Goal: Task Accomplishment & Management: Manage account settings

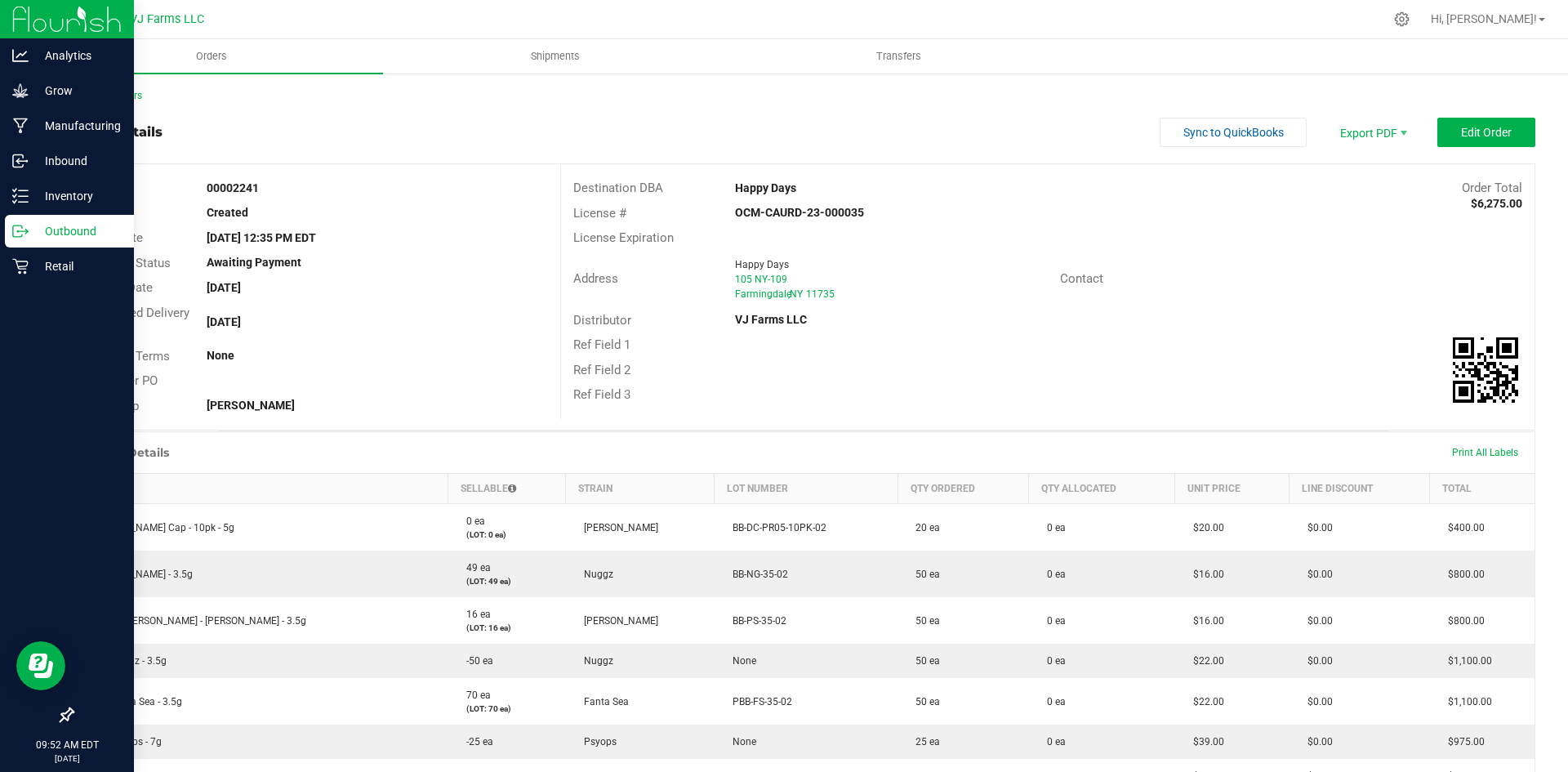
click at [39, 232] on p "Outbound" at bounding box center [77, 231] width 98 height 19
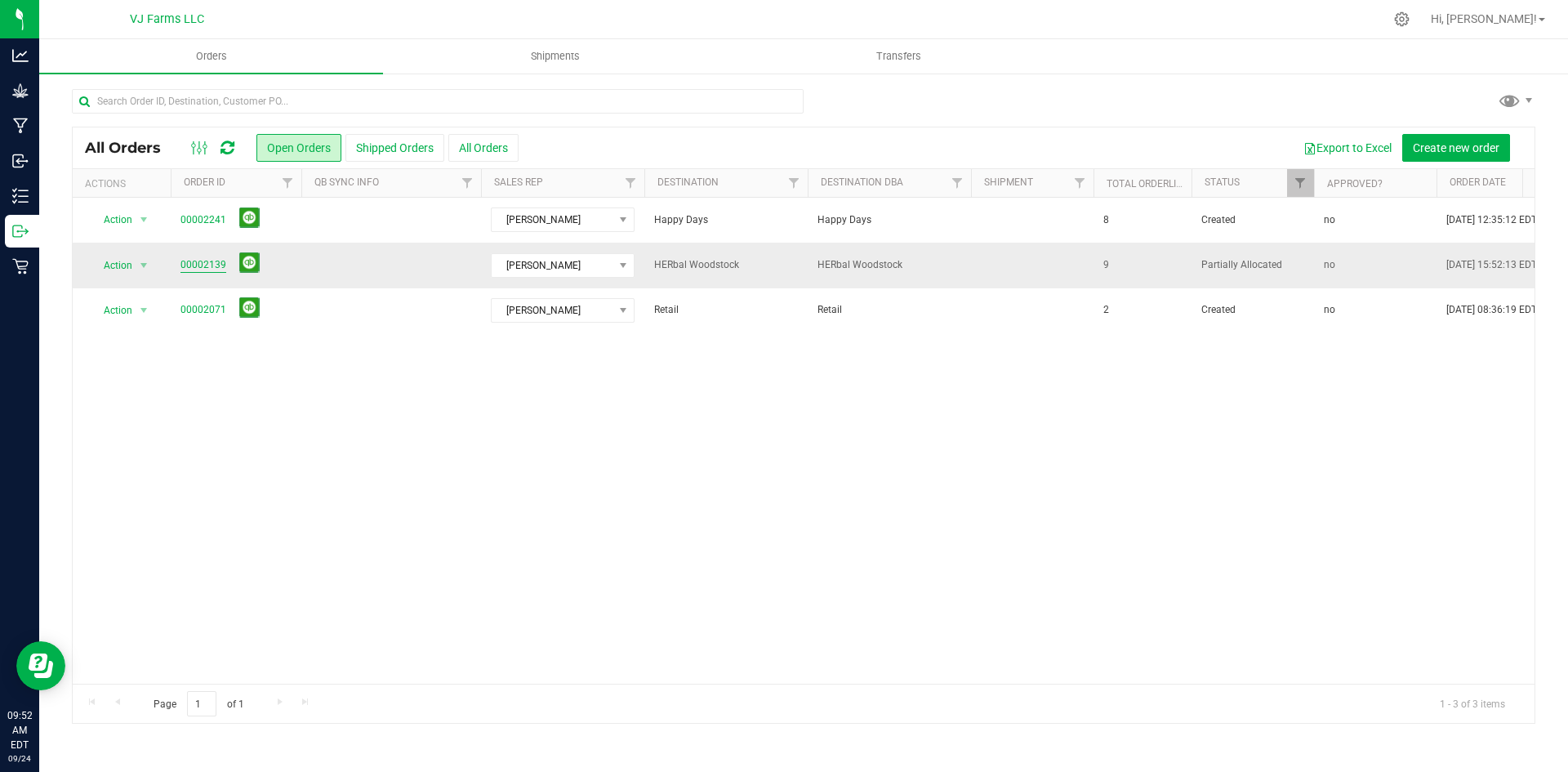
click at [205, 266] on link "00002139" at bounding box center [203, 265] width 46 height 16
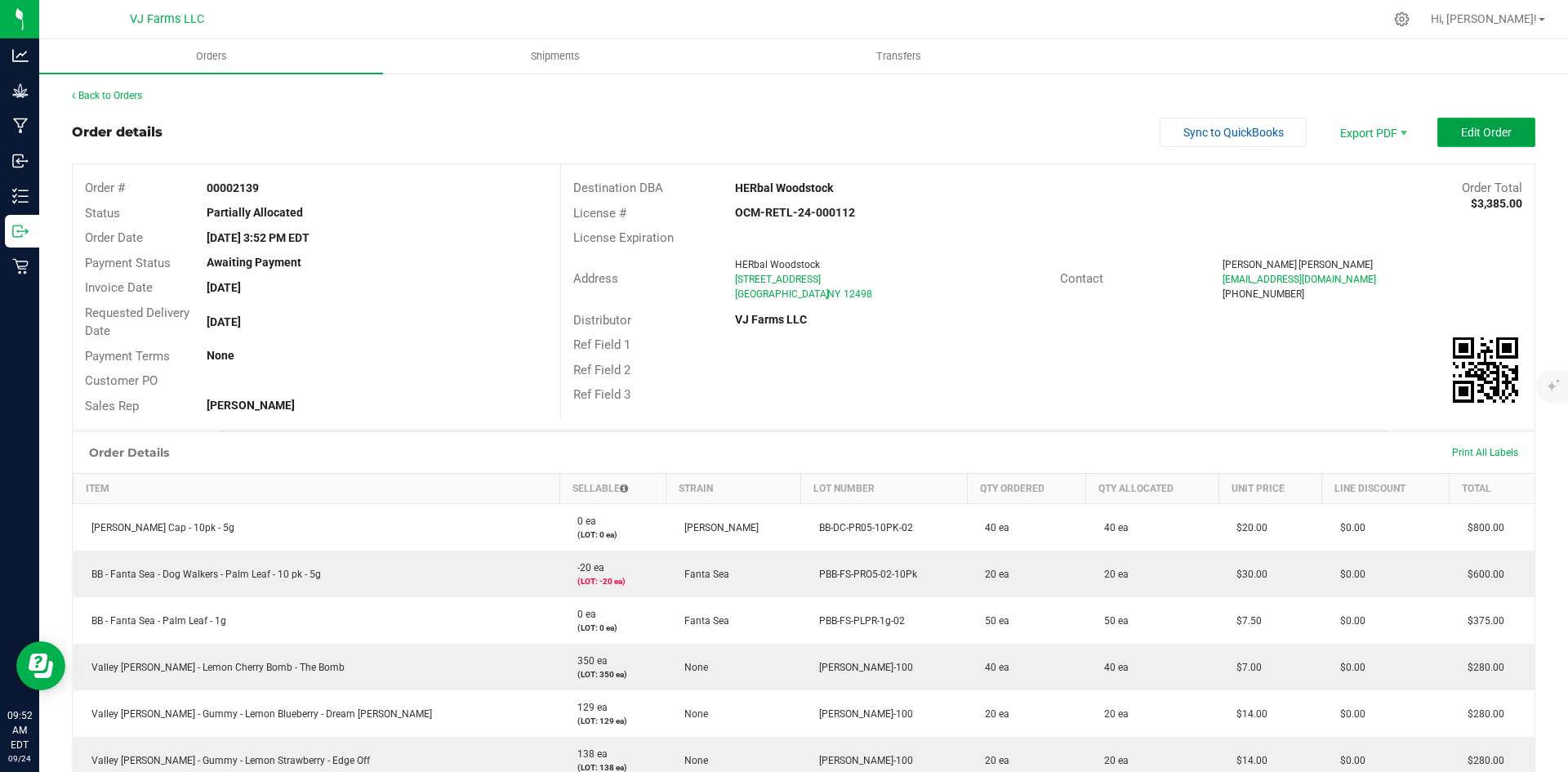
click at [1499, 120] on button "Edit Order" at bounding box center [1486, 132] width 98 height 29
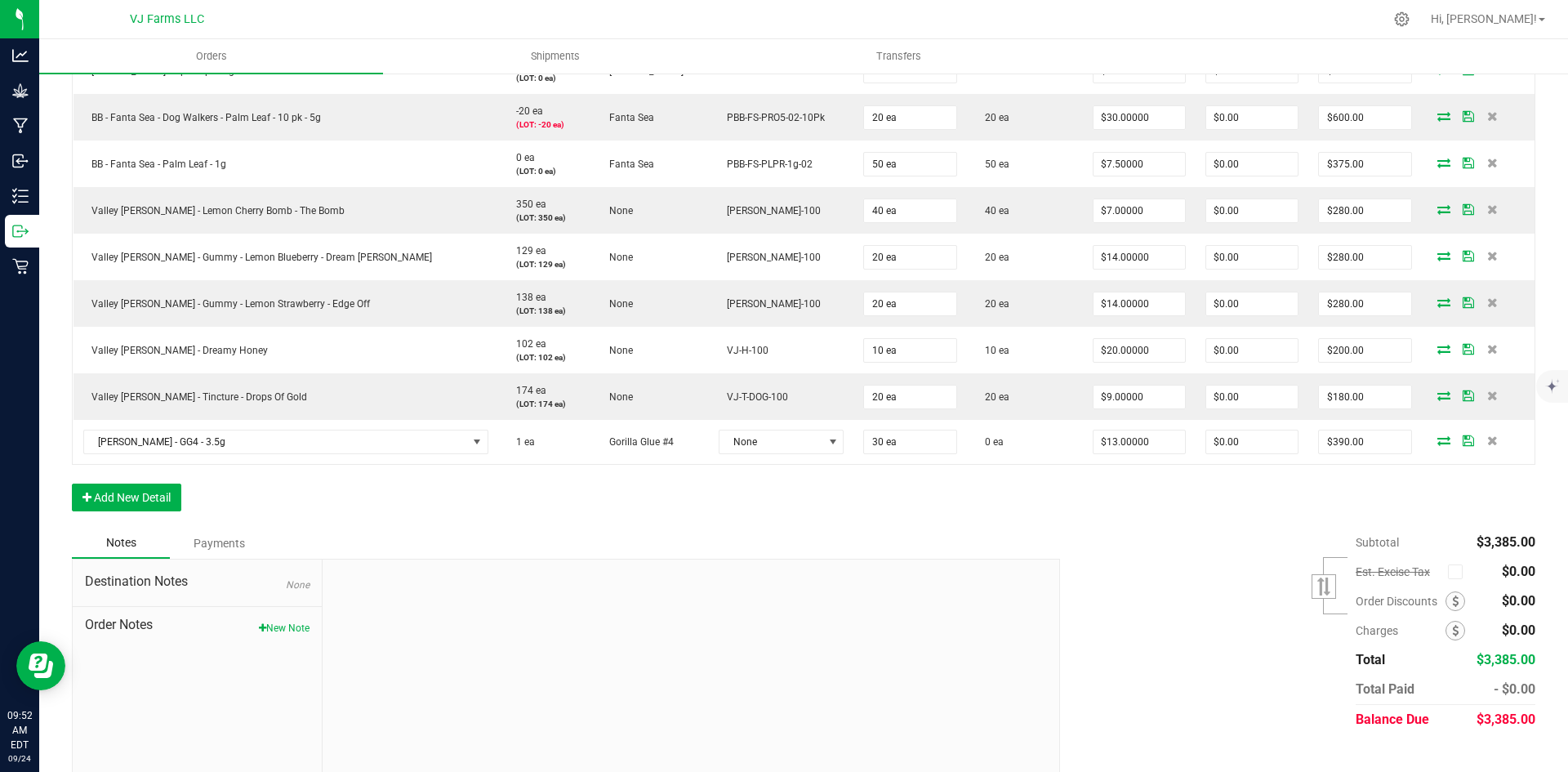
scroll to position [519, 0]
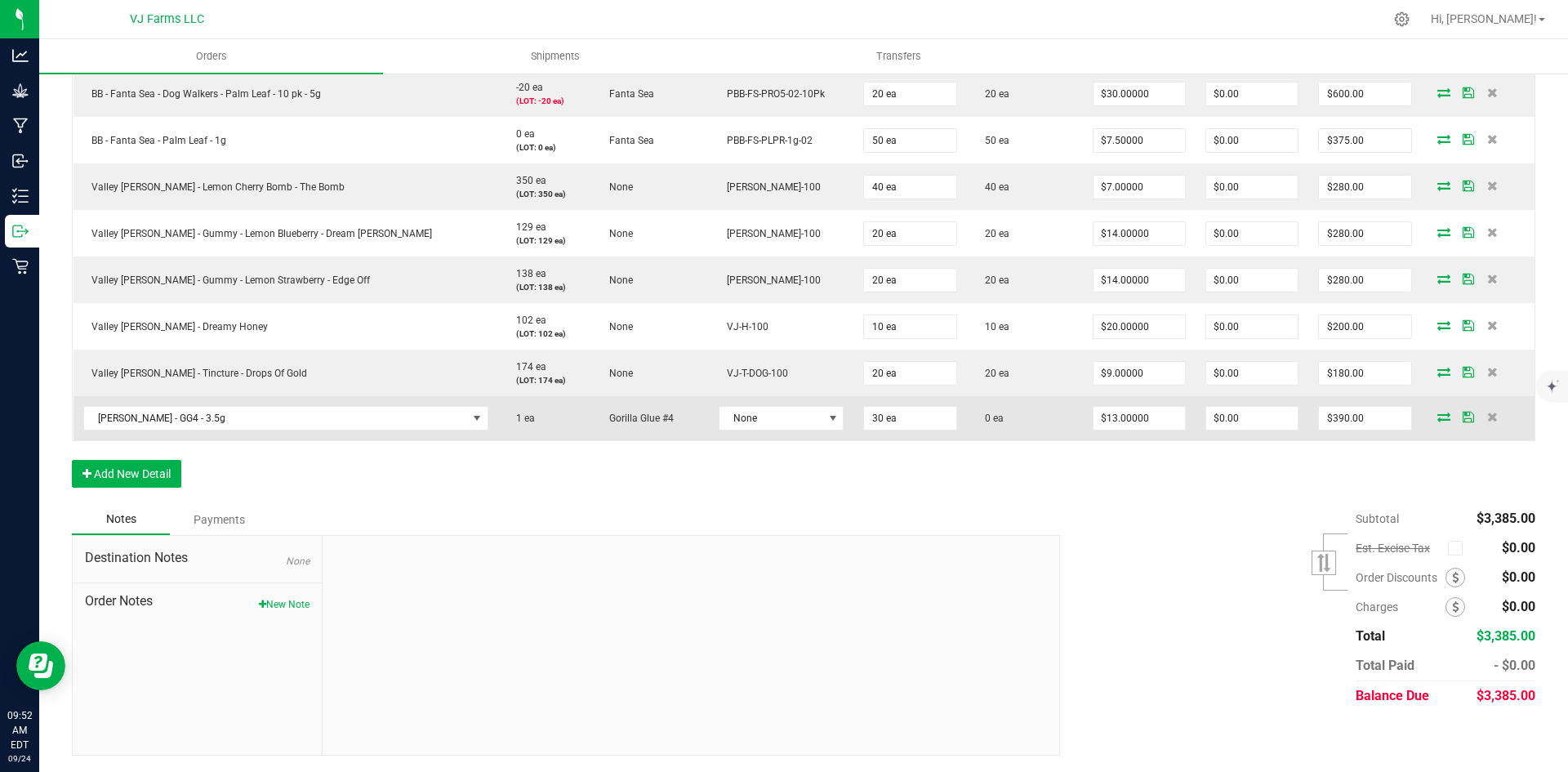
click at [1438, 418] on icon at bounding box center [1444, 416] width 13 height 10
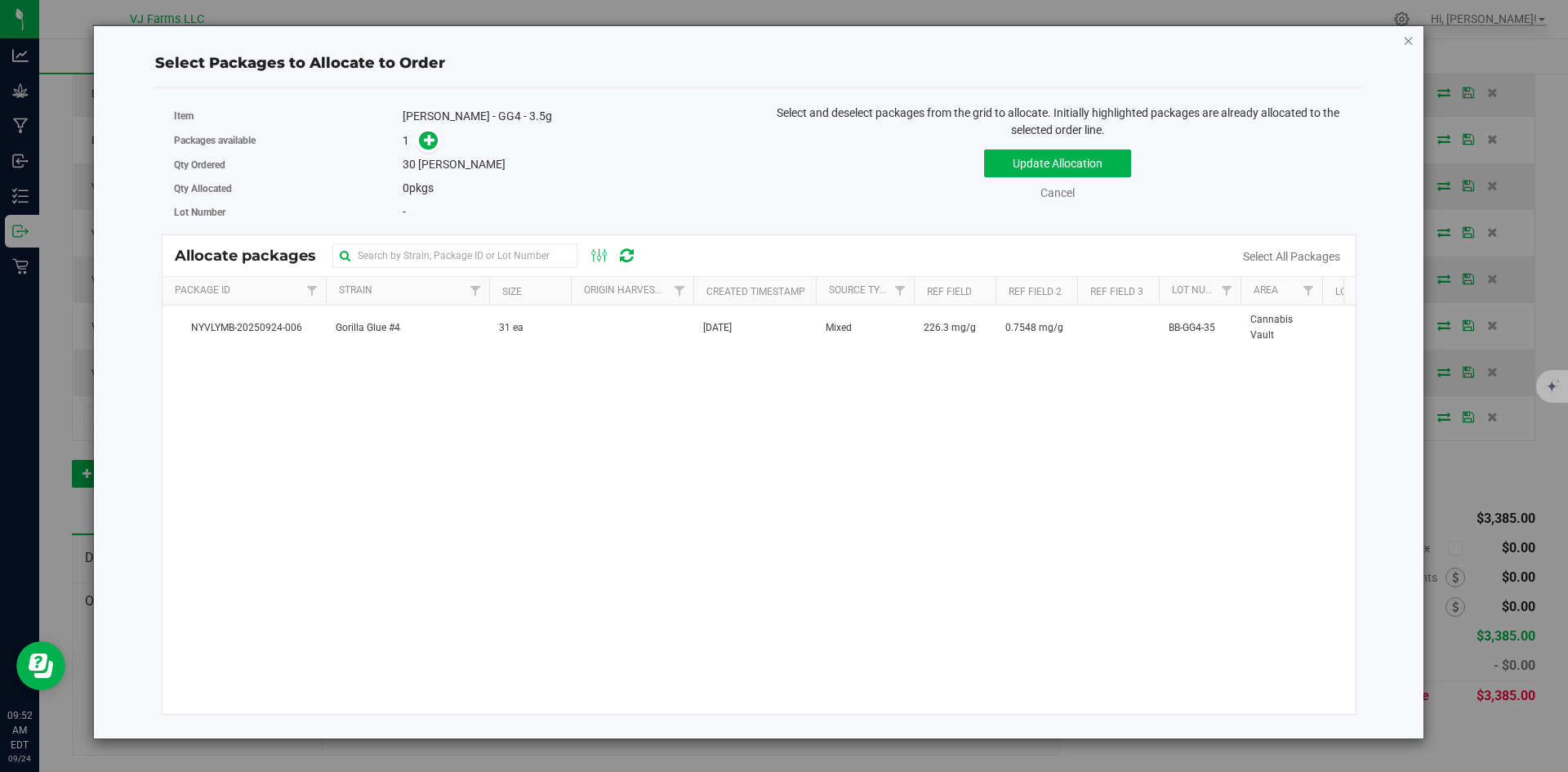
click at [1410, 42] on icon "button" at bounding box center [1408, 39] width 12 height 19
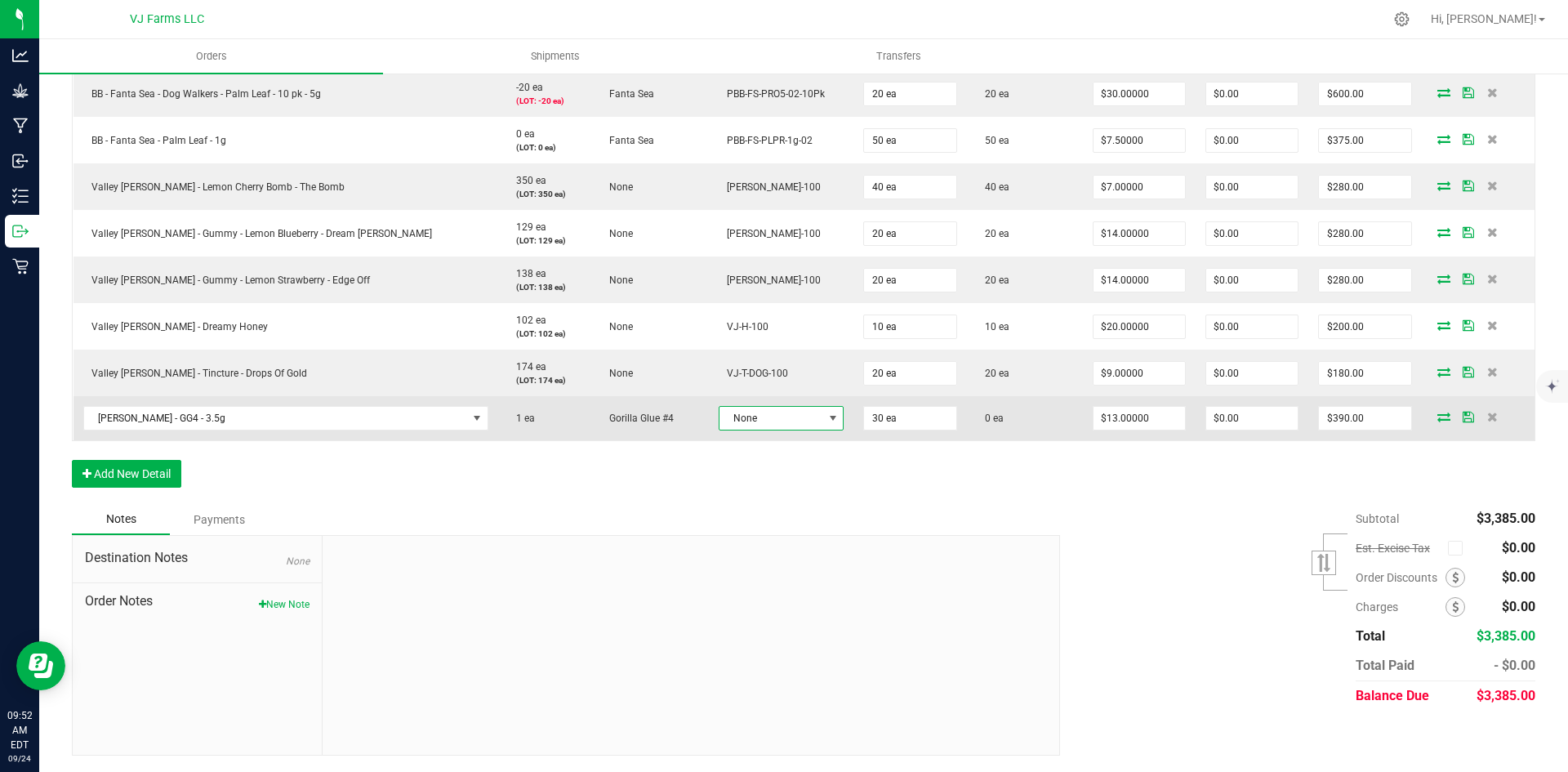
click at [742, 429] on span "None" at bounding box center [772, 418] width 104 height 23
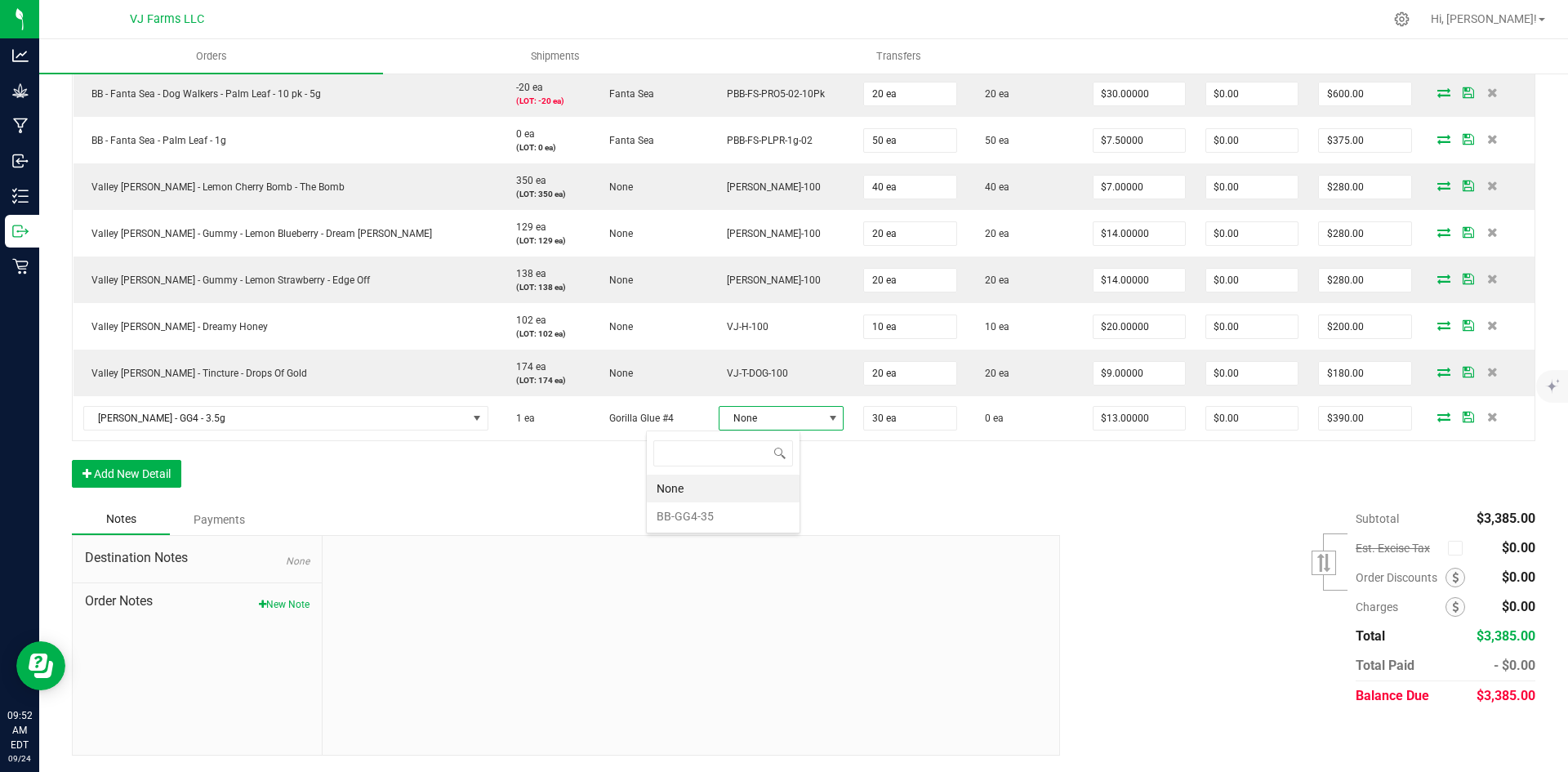
scroll to position [25, 136]
click at [687, 523] on li "BB-GG4-35" at bounding box center [722, 516] width 152 height 27
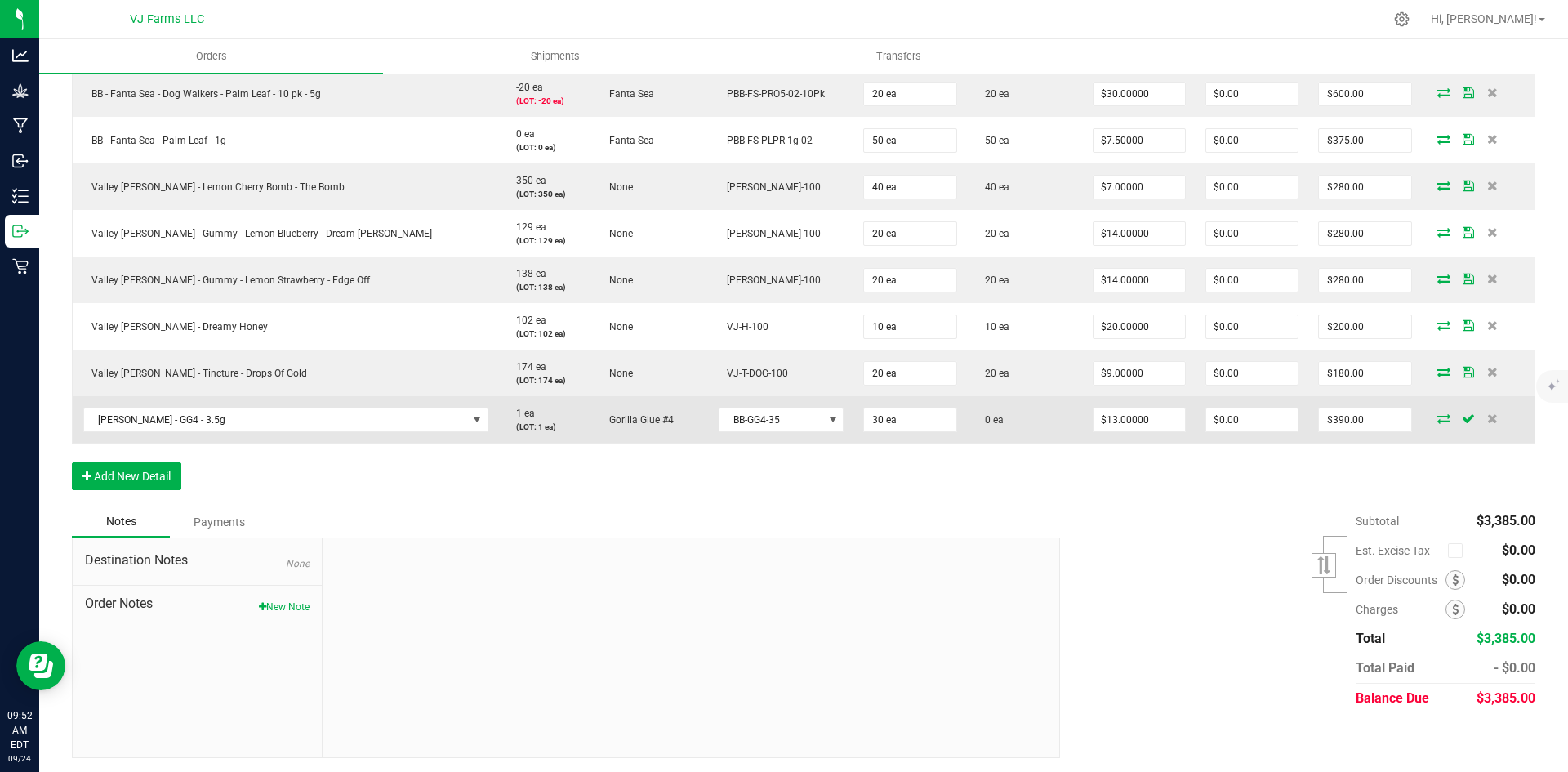
click at [1438, 413] on icon at bounding box center [1444, 418] width 13 height 10
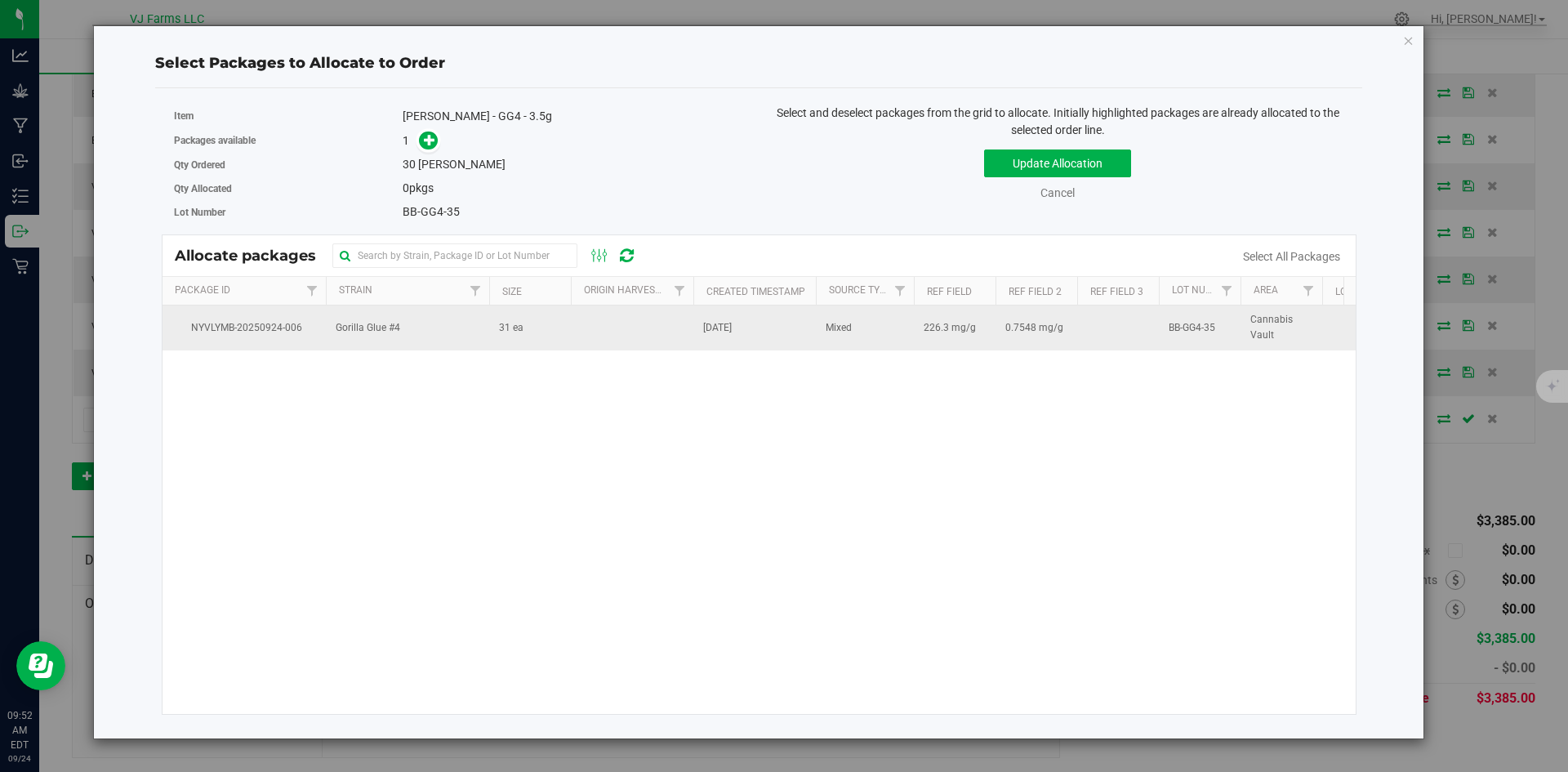
click at [537, 342] on td "31 ea" at bounding box center [530, 328] width 82 height 44
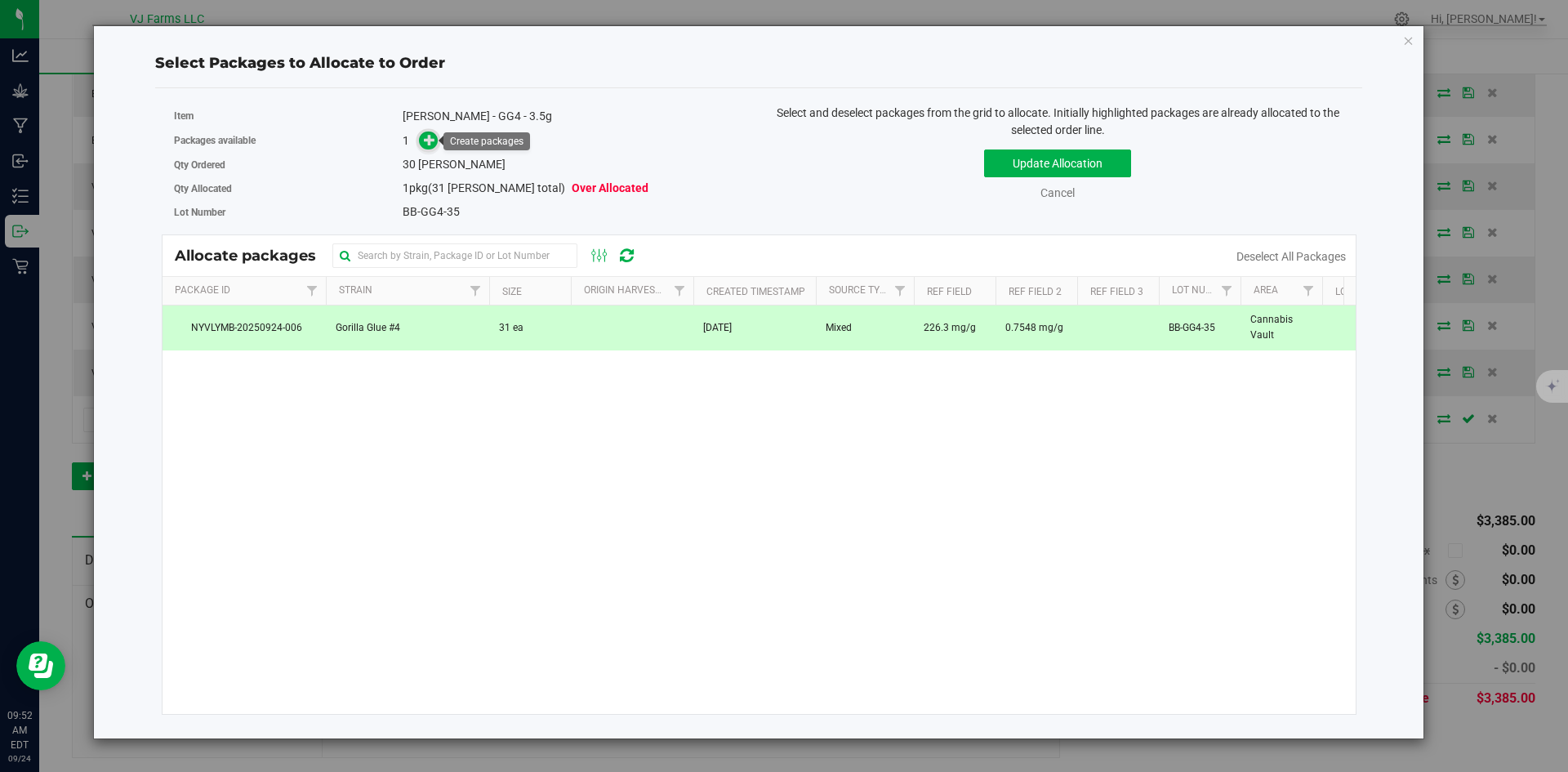
click at [421, 143] on span at bounding box center [428, 141] width 19 height 19
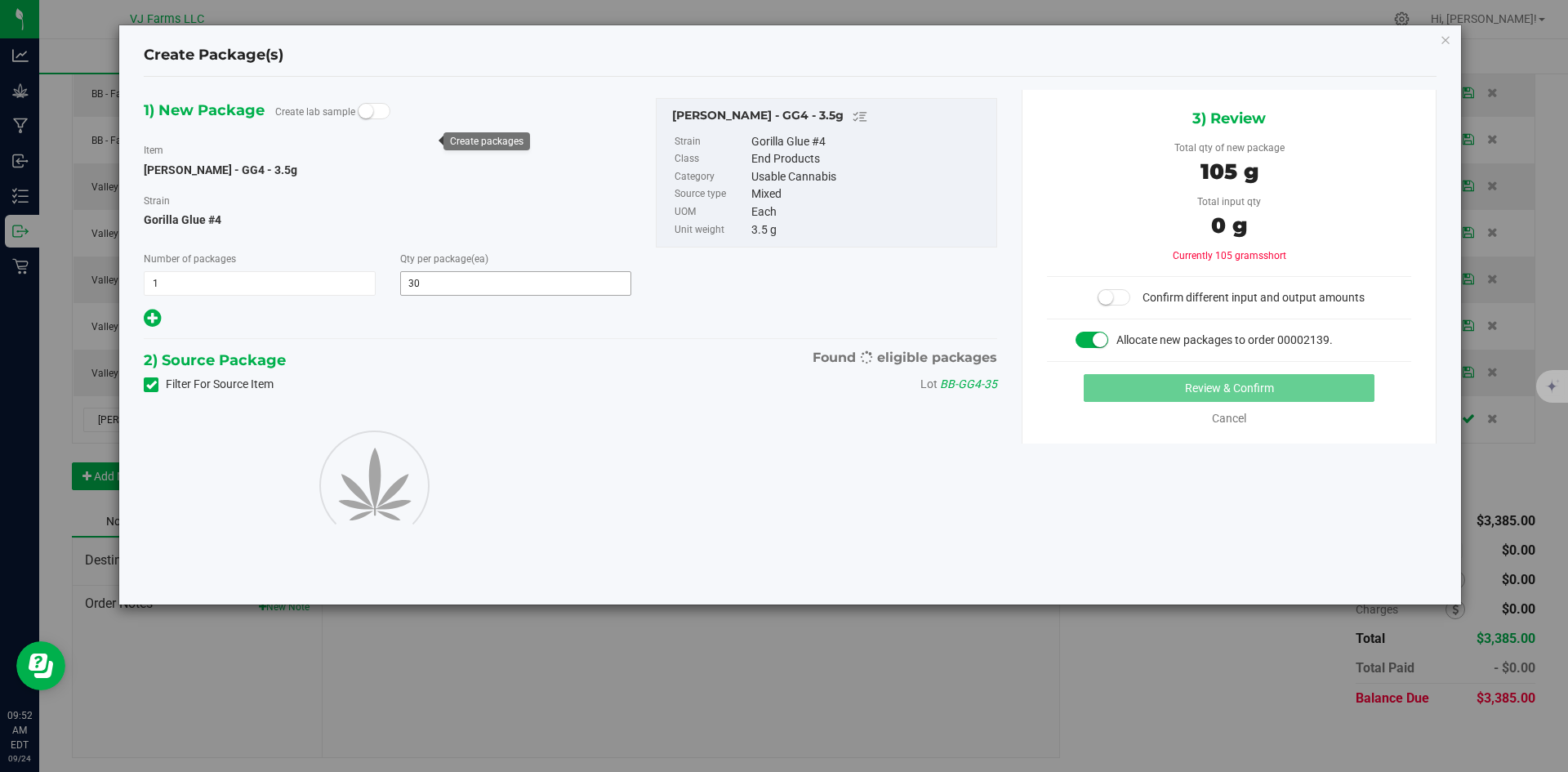
type input "30"
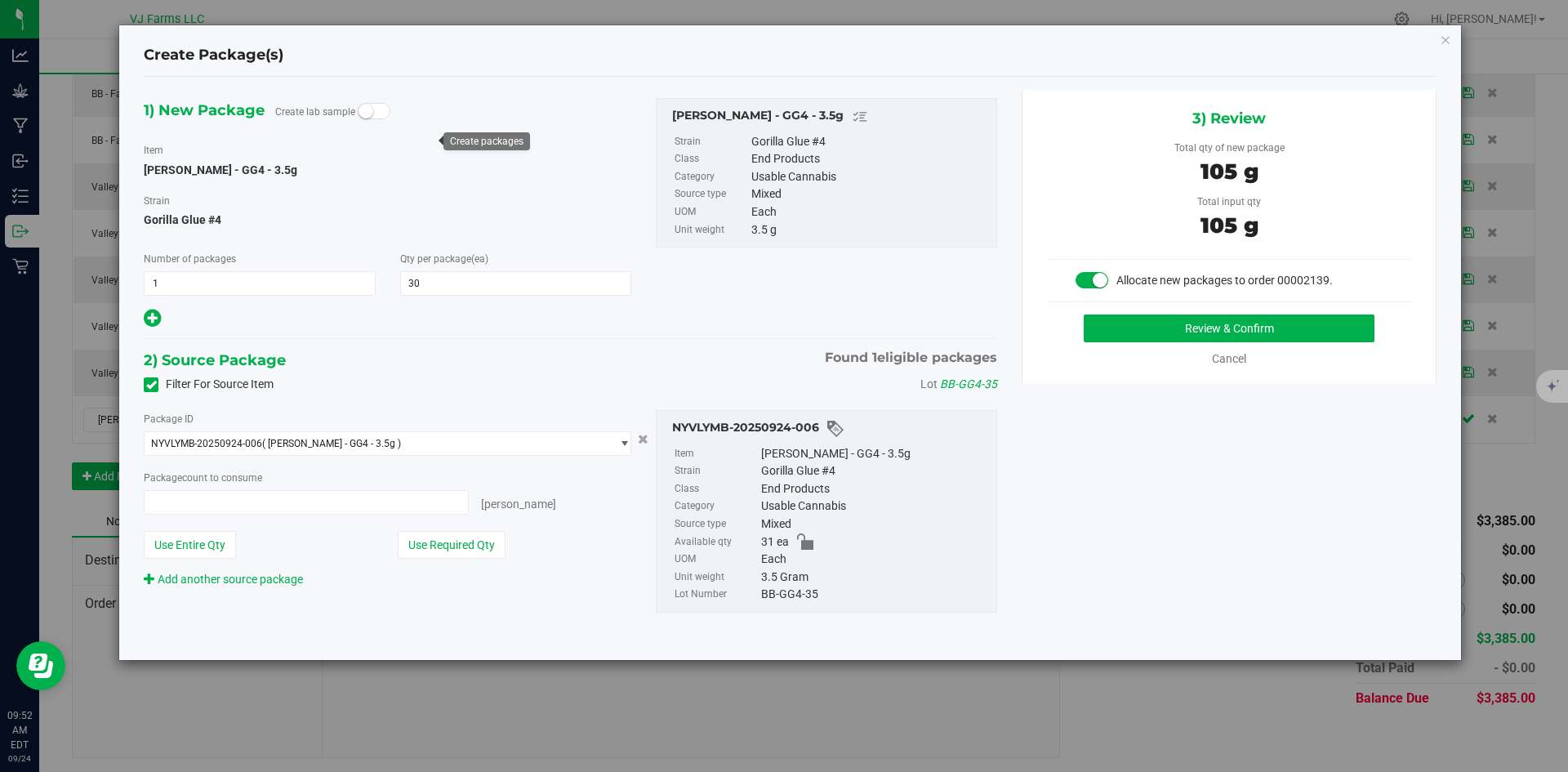
type input "30 ea"
click at [1215, 328] on button "Review & Confirm" at bounding box center [1229, 329] width 291 height 27
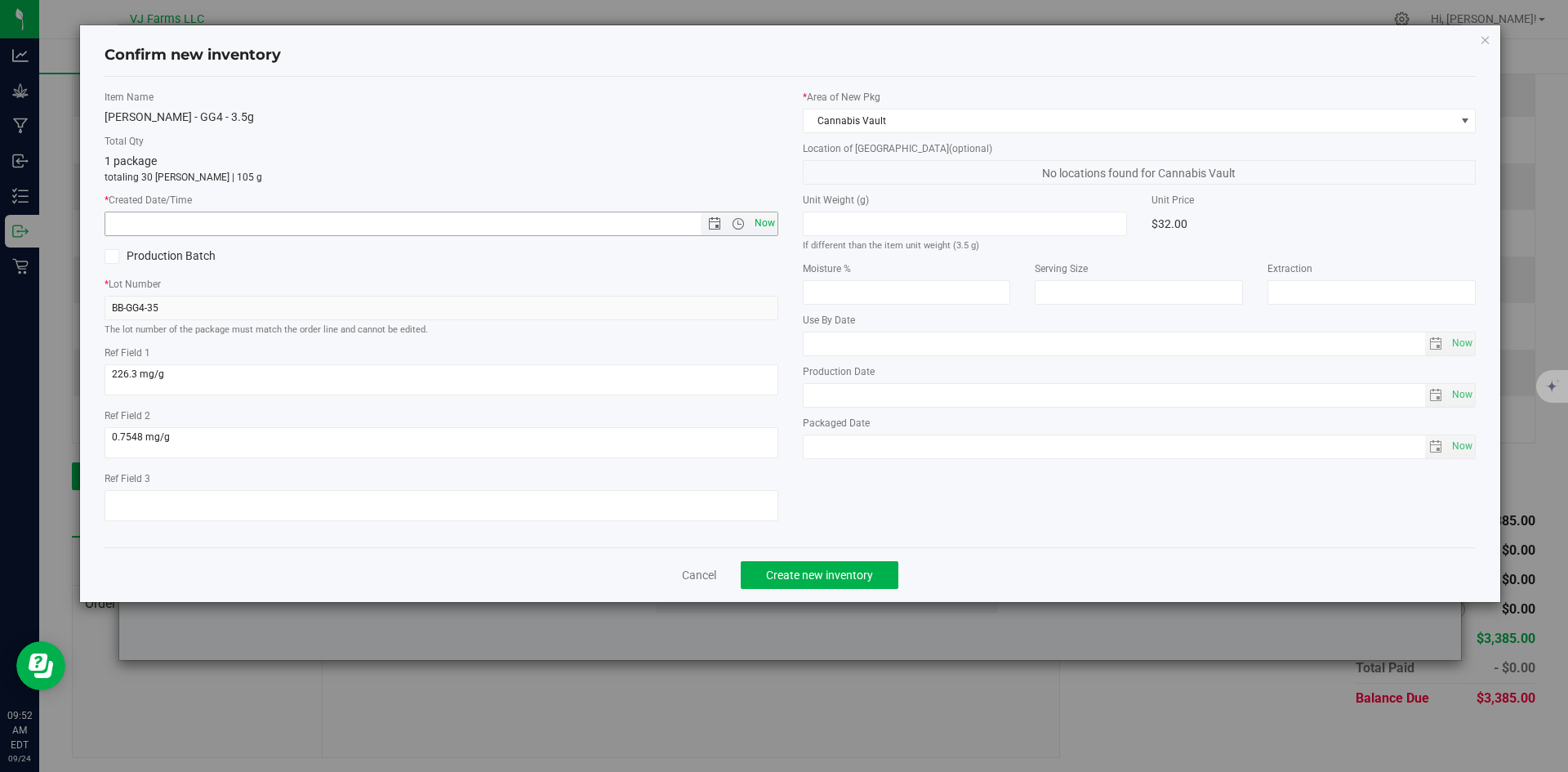
click at [766, 224] on span "Now" at bounding box center [764, 224] width 27 height 24
type input "9/24/2025 9:52 AM"
click at [803, 569] on span "Create new inventory" at bounding box center [819, 575] width 107 height 13
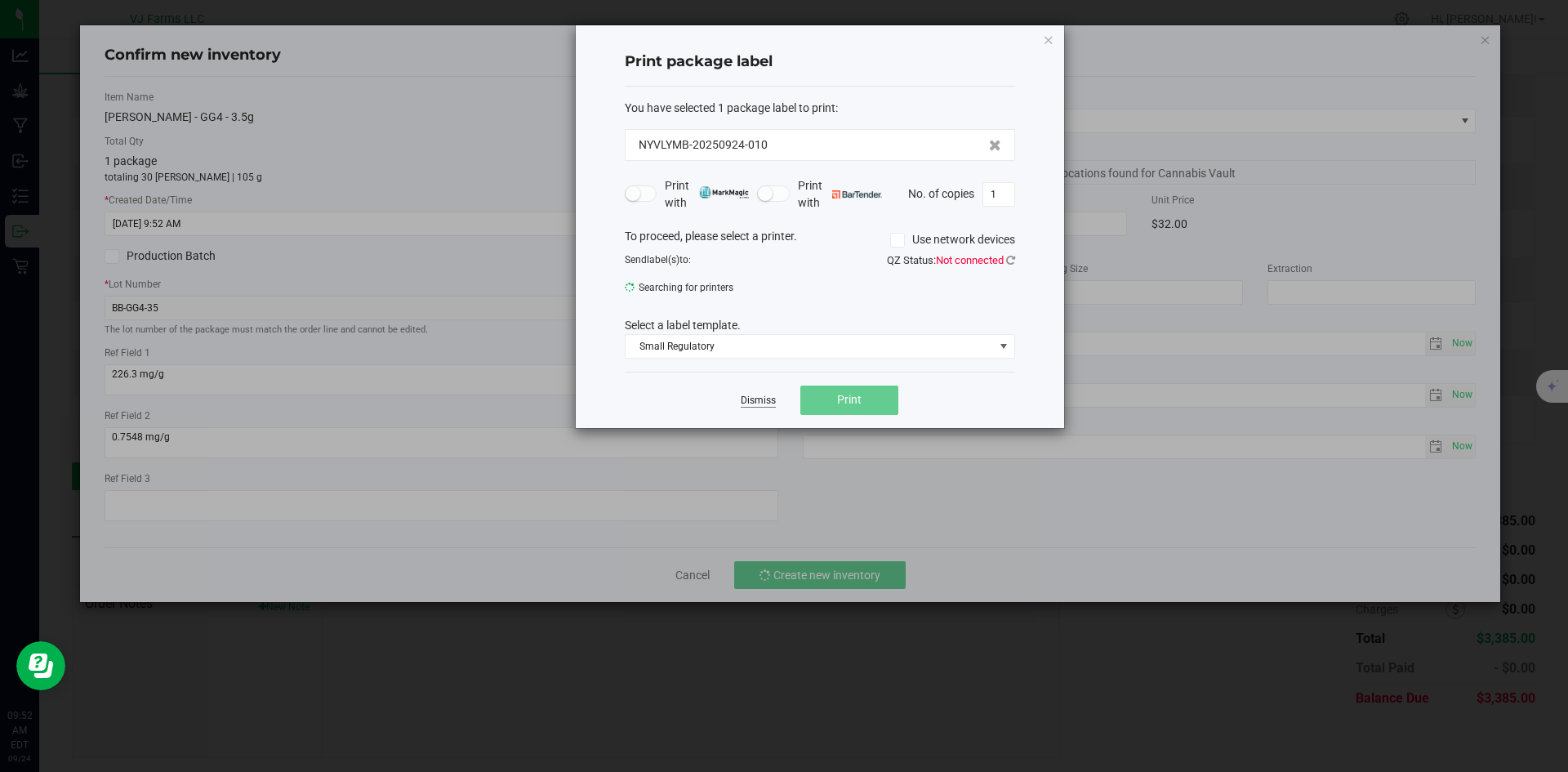
click at [753, 402] on link "Dismiss" at bounding box center [758, 401] width 36 height 14
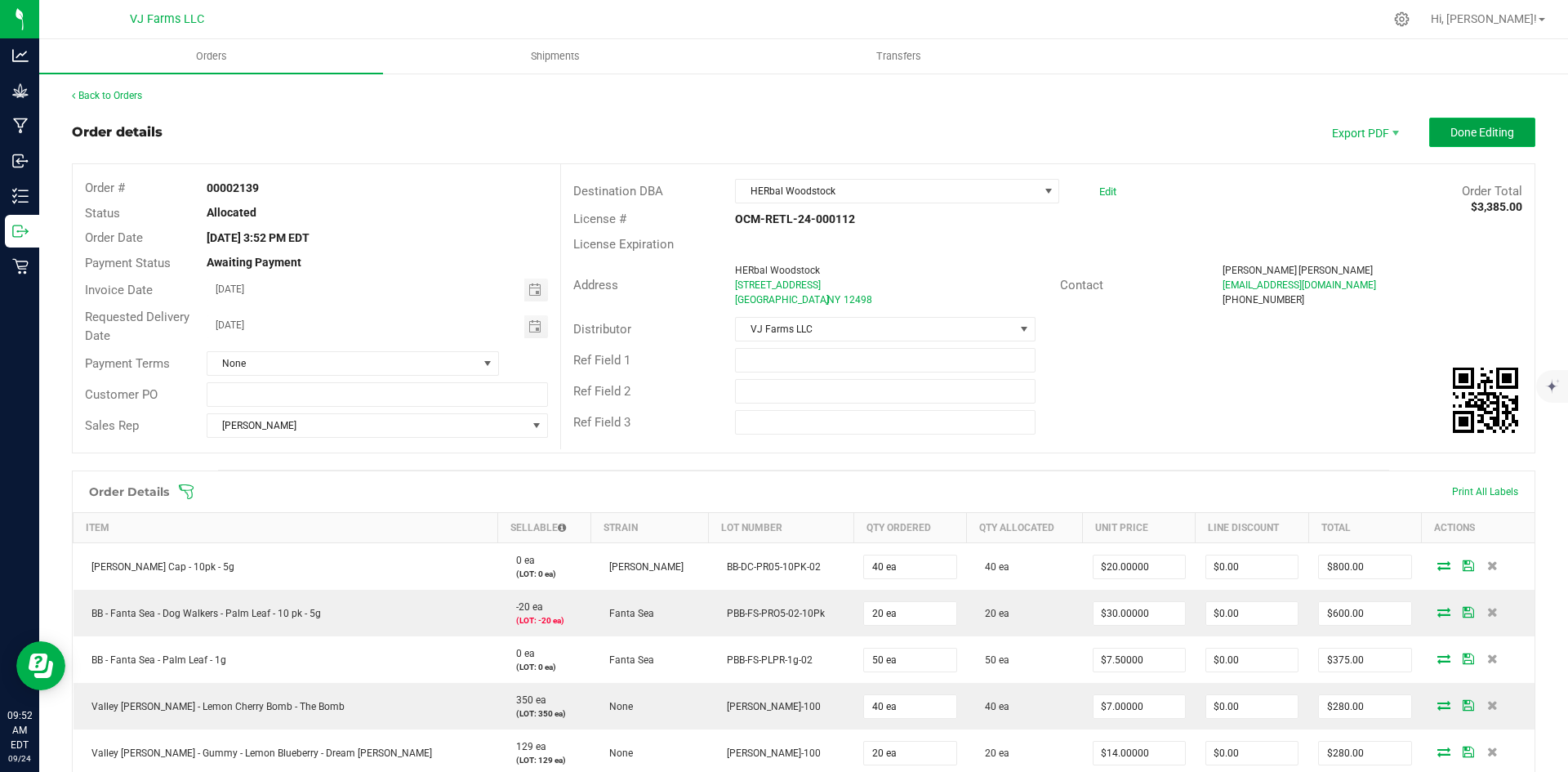
click at [1464, 135] on span "Done Editing" at bounding box center [1482, 132] width 64 height 13
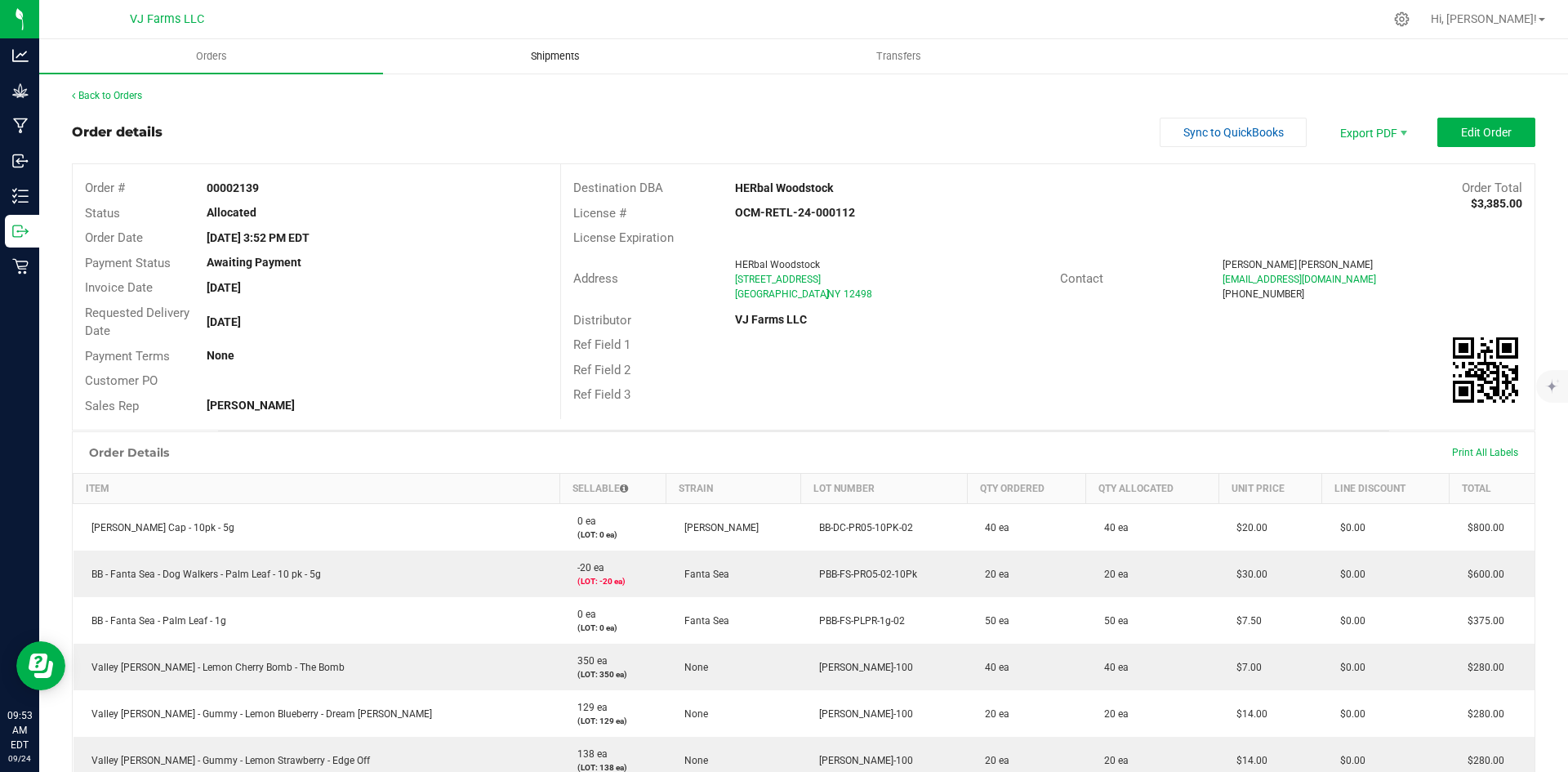
click at [588, 57] on span "Shipments" at bounding box center [556, 57] width 93 height 15
